Goal: Navigation & Orientation: Find specific page/section

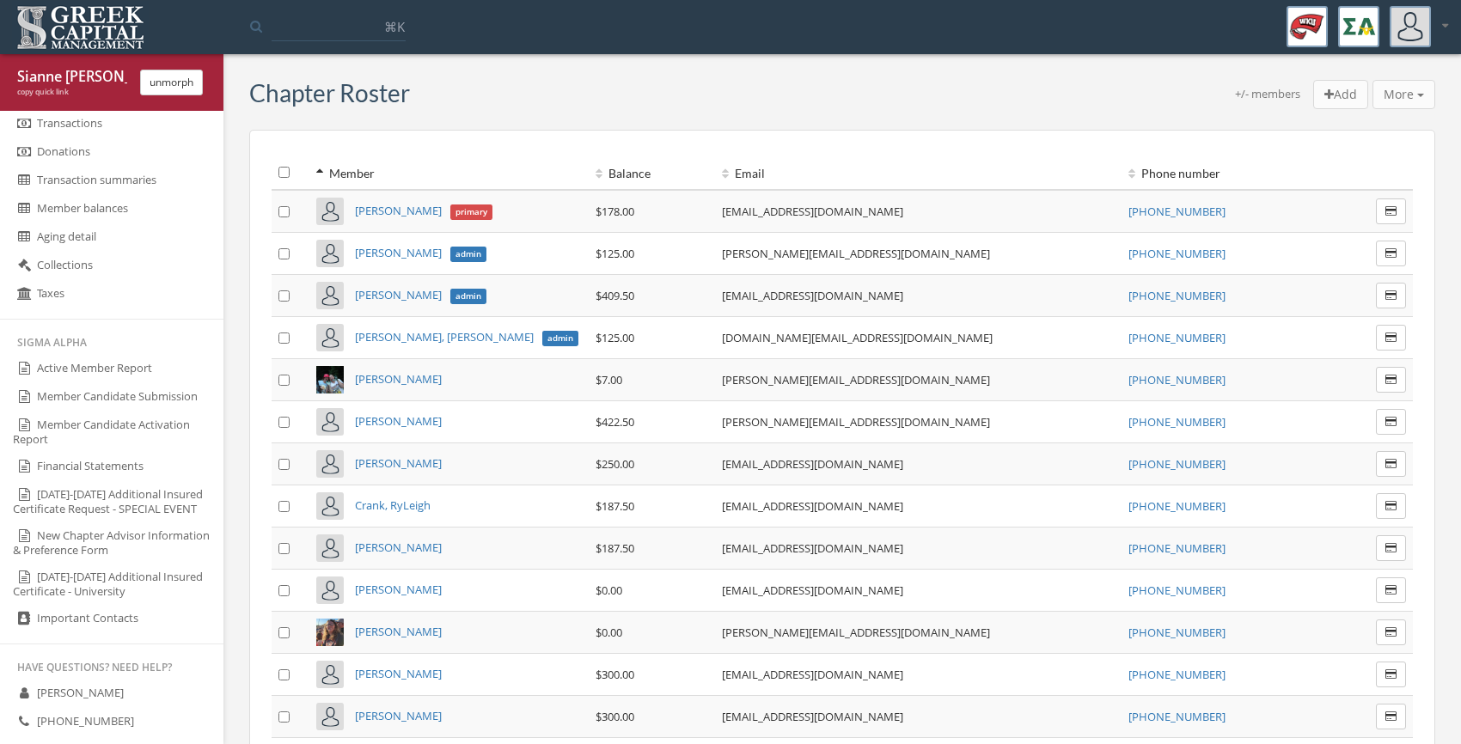
scroll to position [818, 0]
click at [103, 425] on link "Member Candidate Activation Report" at bounding box center [111, 427] width 223 height 41
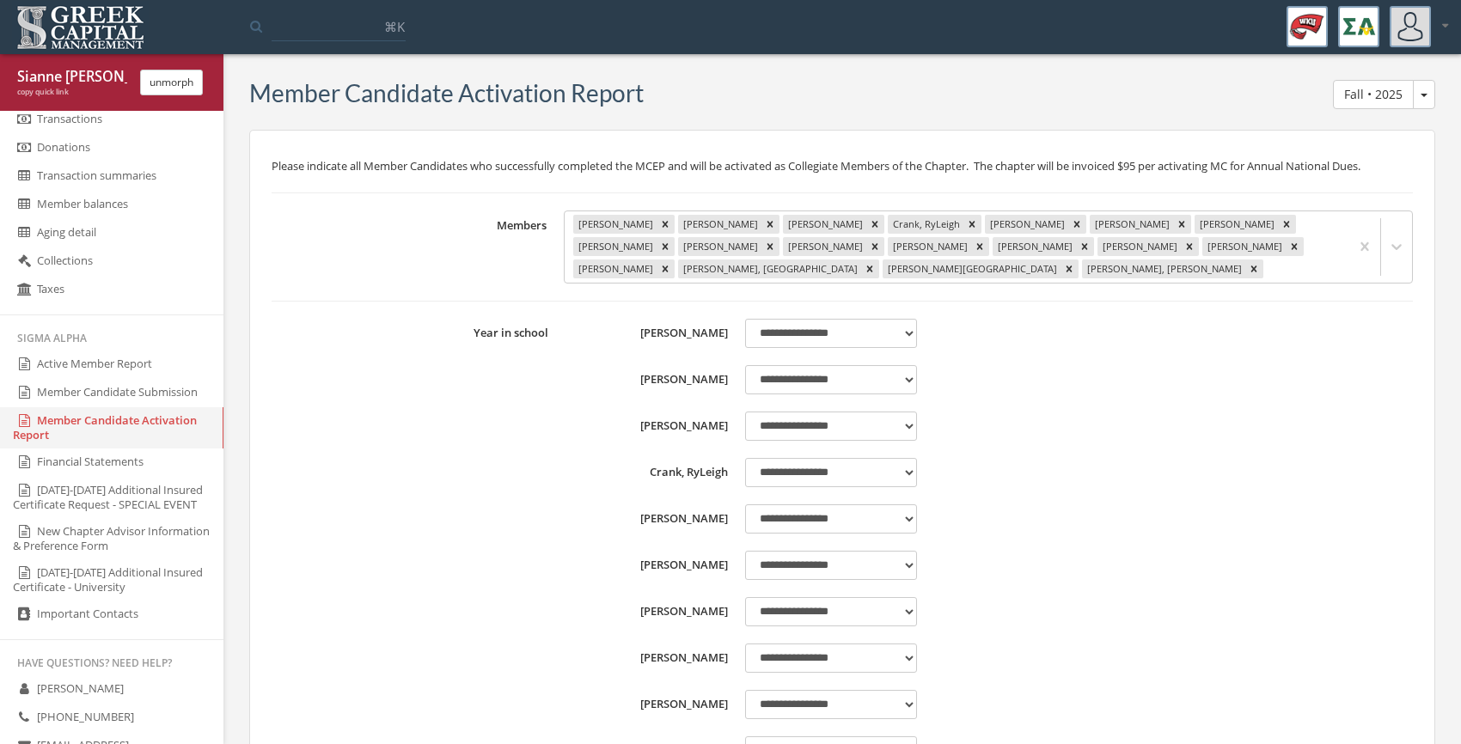
click at [120, 397] on link "Member Candidate Submission" at bounding box center [111, 393] width 223 height 28
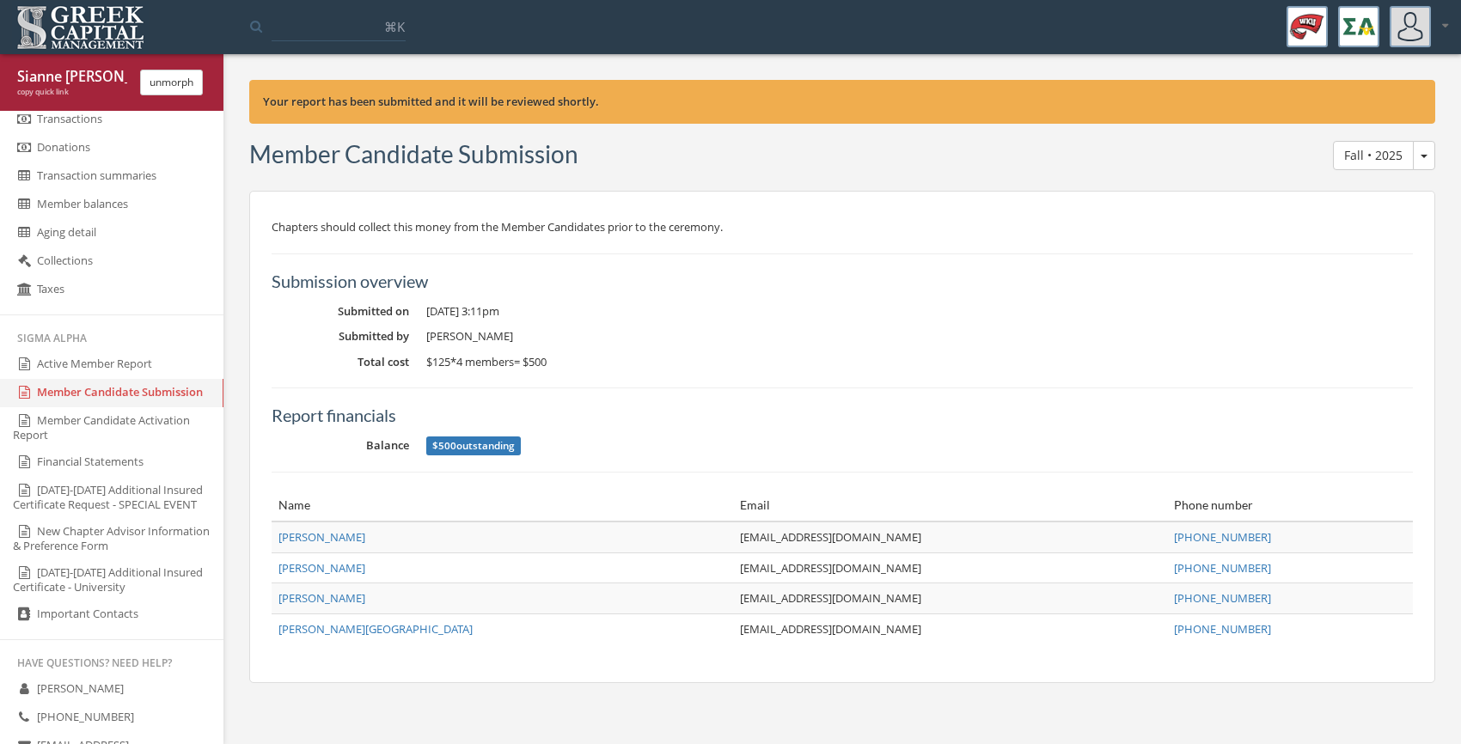
click at [177, 81] on button "unmorph" at bounding box center [171, 83] width 63 height 26
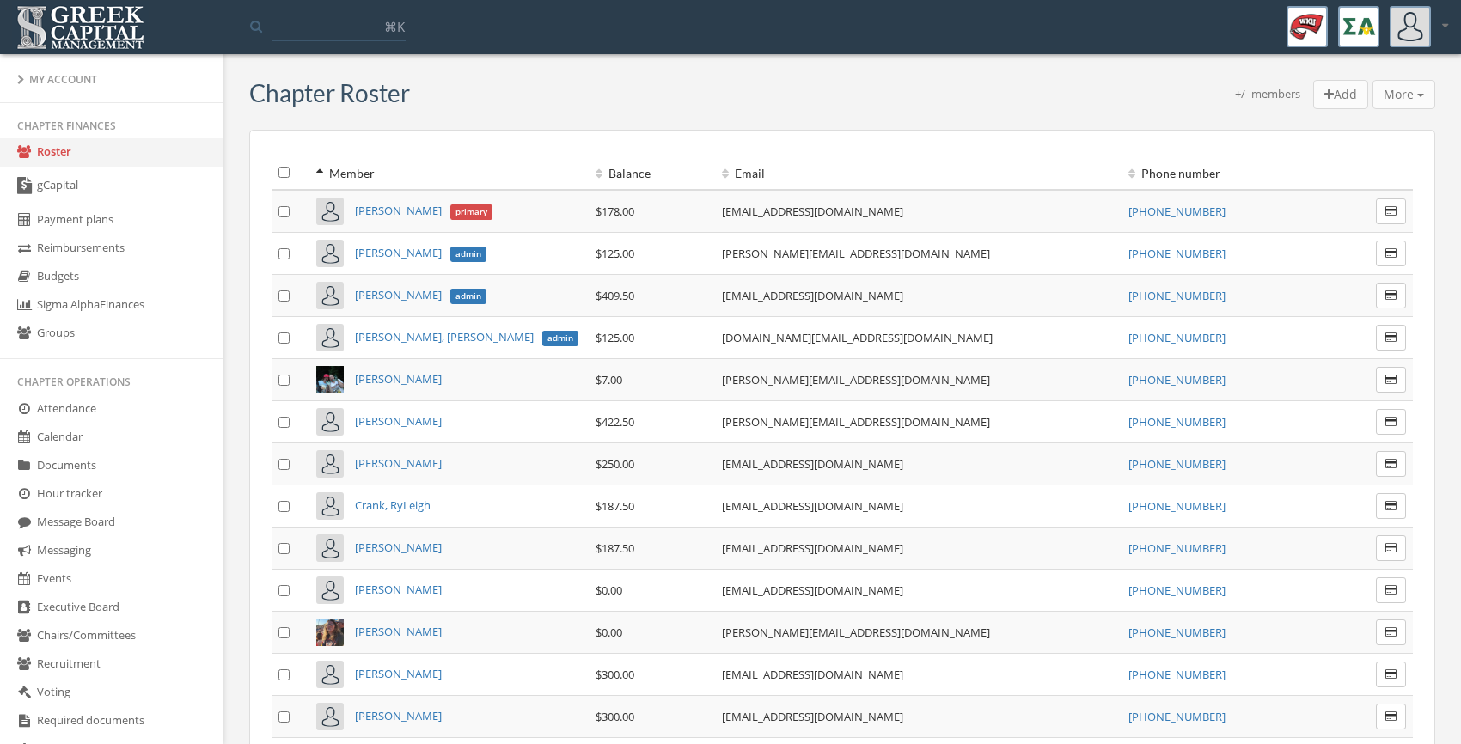
click at [52, 84] on div "My Account" at bounding box center [111, 79] width 189 height 15
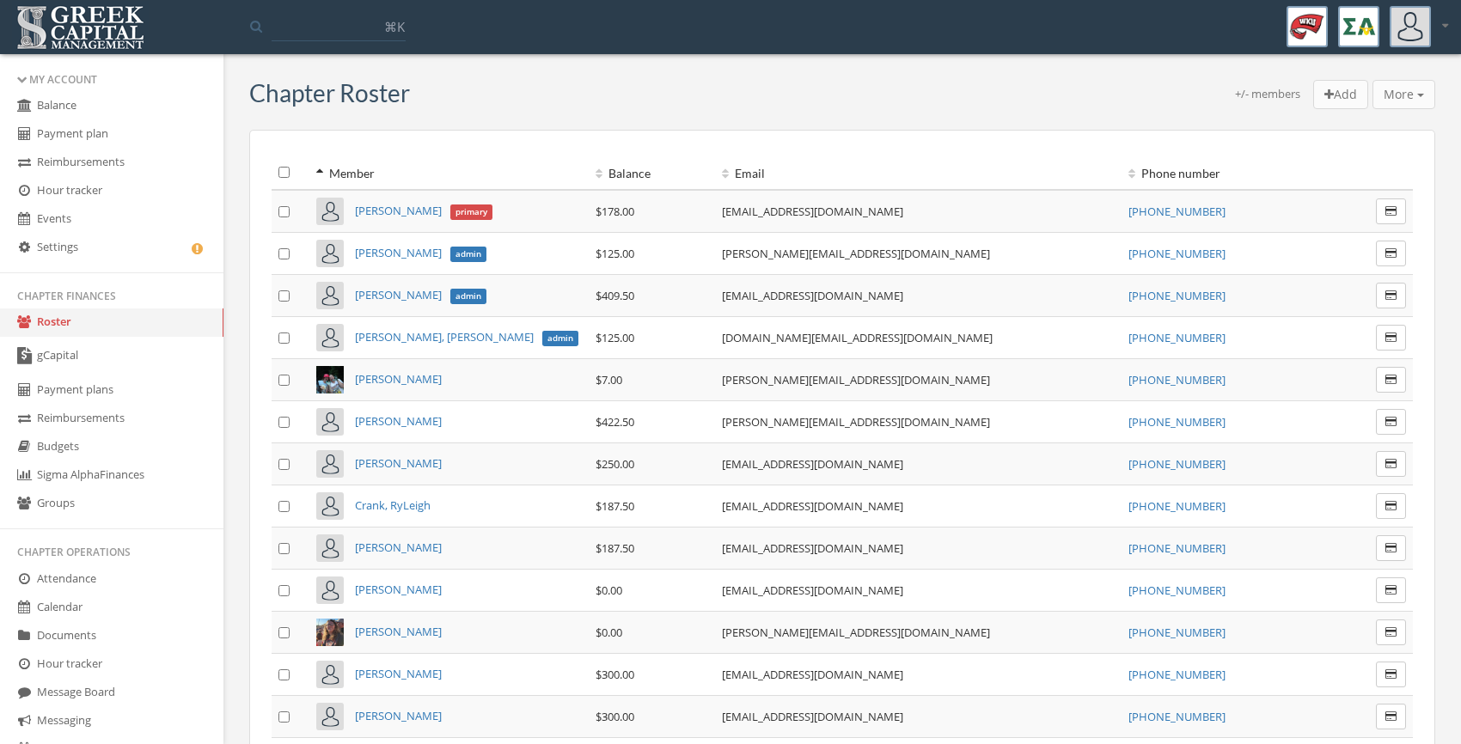
click at [1354, 17] on img at bounding box center [1358, 26] width 41 height 41
click at [96, 16] on img at bounding box center [80, 27] width 137 height 53
click at [36, 83] on div "My Account" at bounding box center [111, 79] width 189 height 15
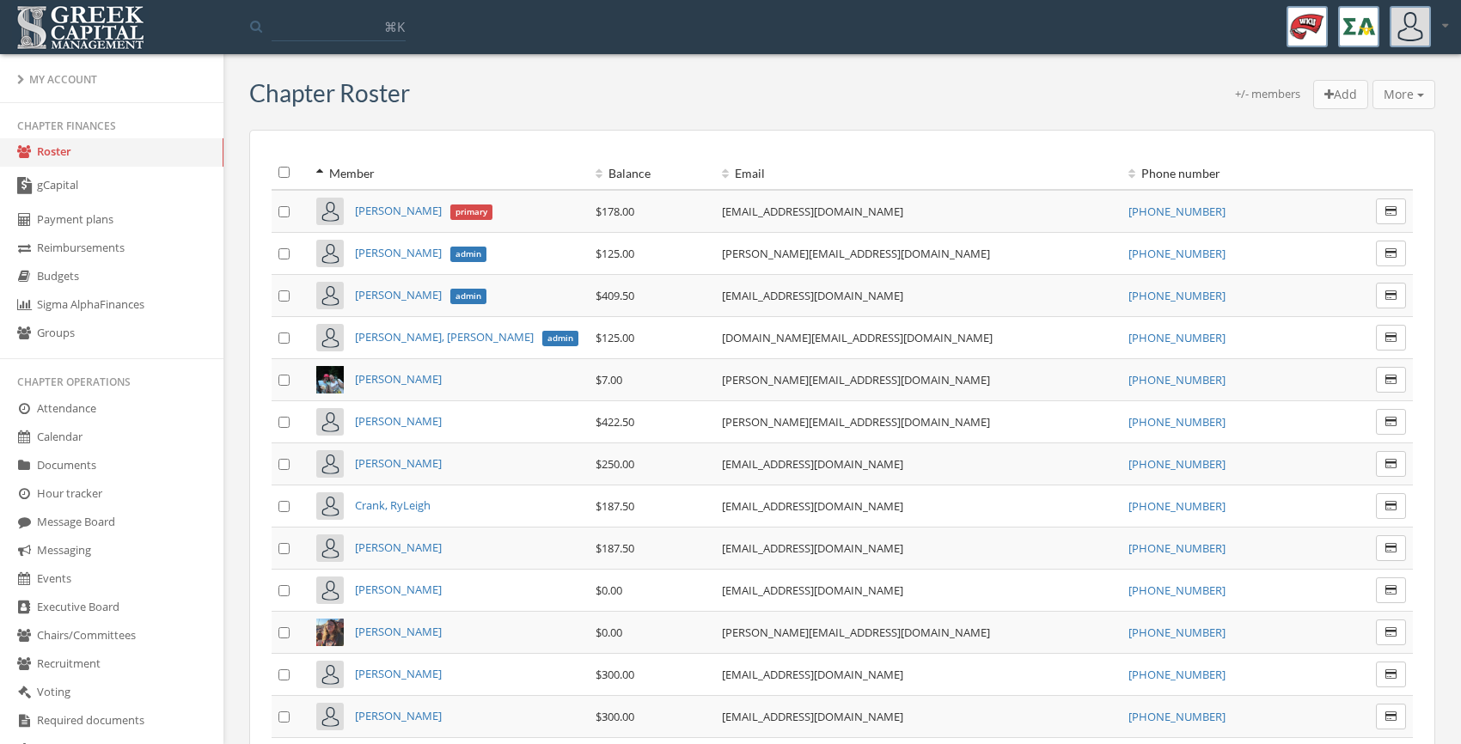
click at [91, 155] on link "Roster" at bounding box center [111, 152] width 223 height 28
click at [321, 169] on icon at bounding box center [319, 174] width 7 height 12
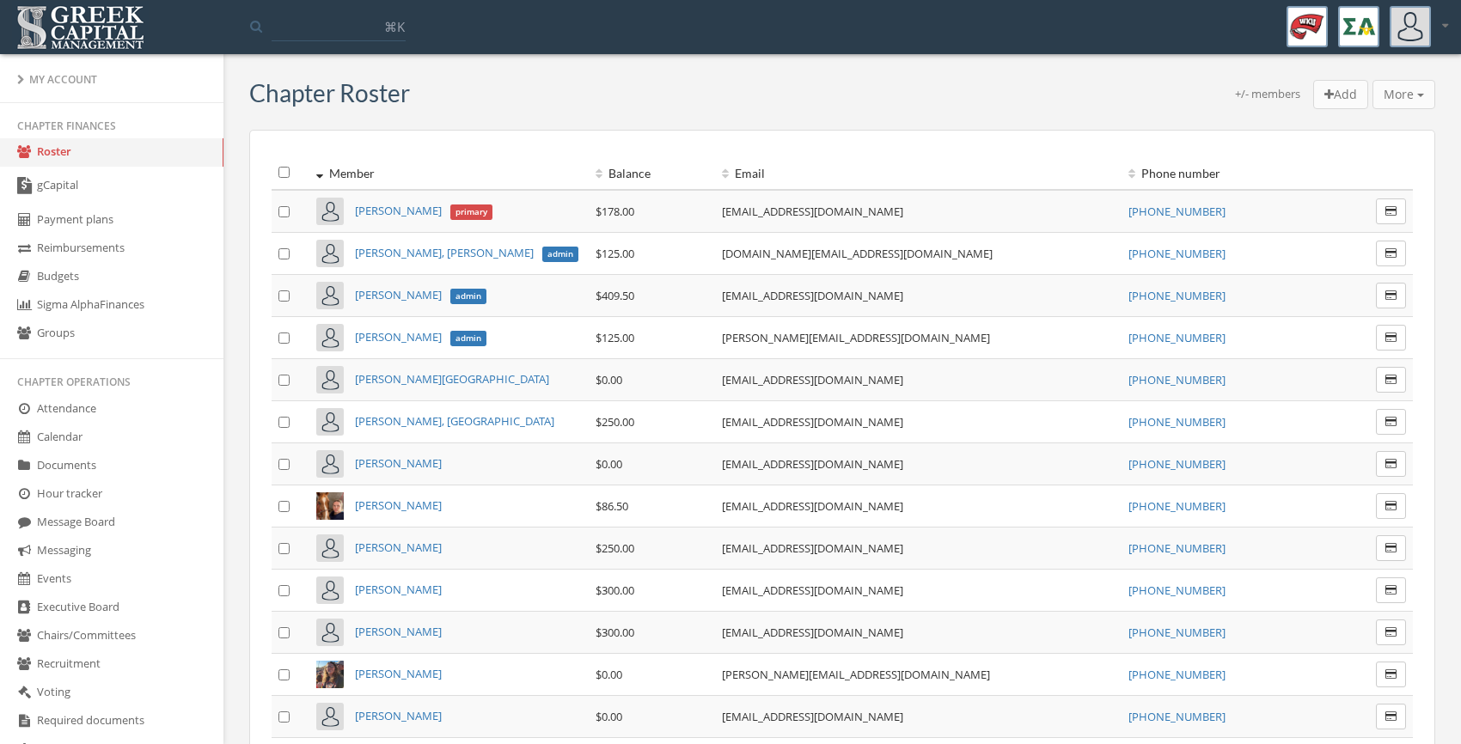
click at [1430, 20] on div at bounding box center [1419, 26] width 58 height 41
click at [1349, 35] on img at bounding box center [1358, 26] width 41 height 41
click at [1438, 40] on div at bounding box center [1419, 26] width 58 height 41
